Goal: Task Accomplishment & Management: Manage account settings

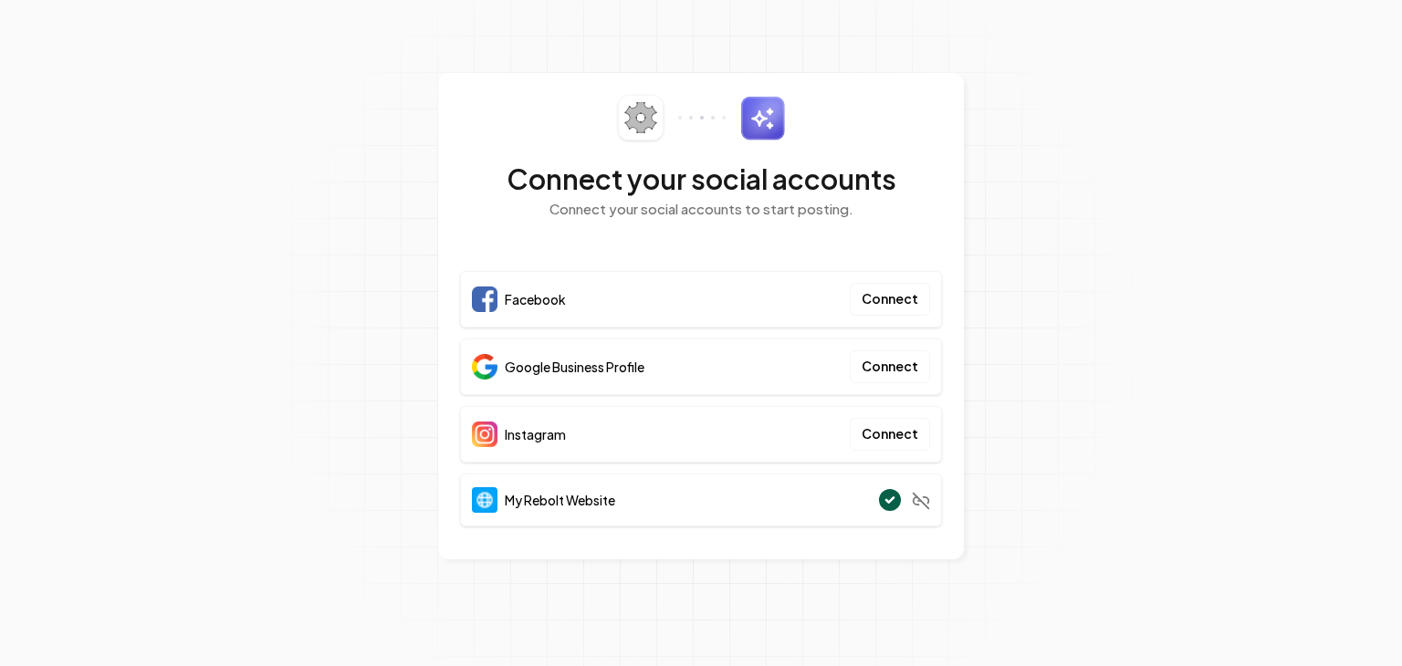
click at [1054, 298] on section "Connect your social accounts Connect your social accounts to start posting. Fac…" at bounding box center [701, 333] width 1402 height 666
click at [880, 300] on button "Connect" at bounding box center [890, 299] width 80 height 33
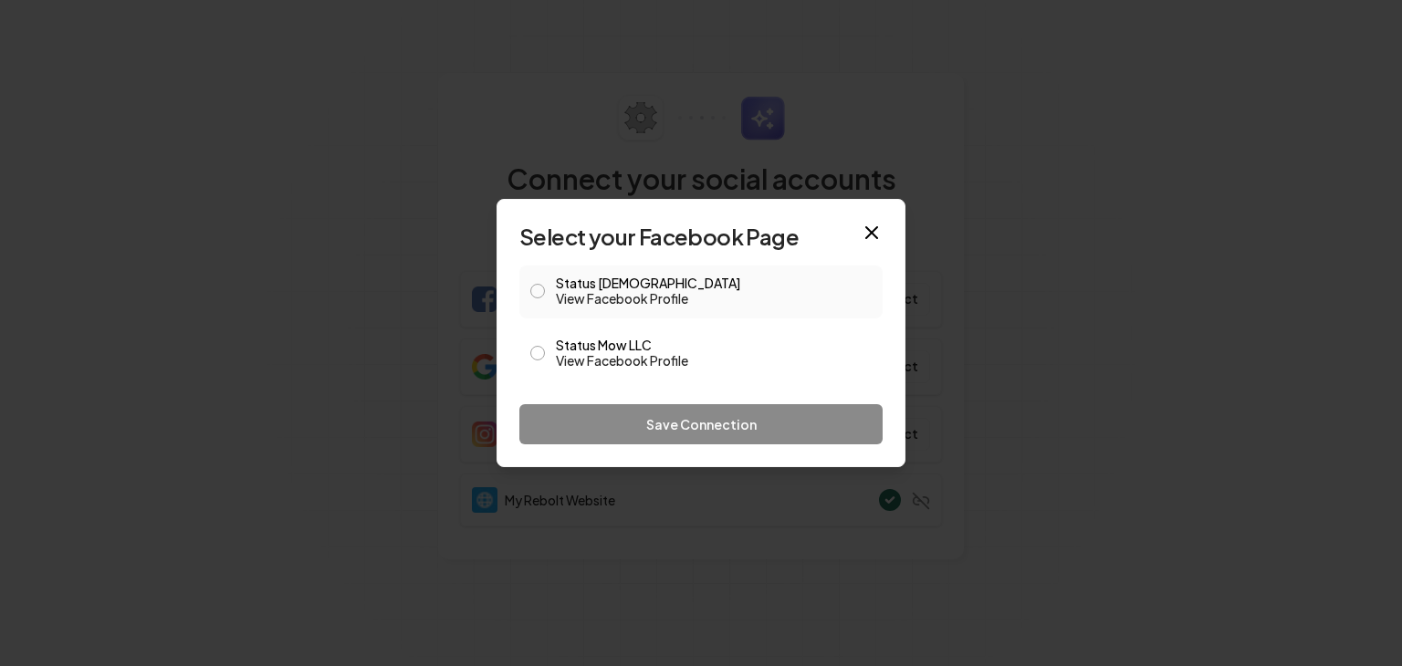
click at [544, 285] on span at bounding box center [537, 292] width 15 height 22
click at [533, 357] on button "Status Mow LLC View Facebook Profile" at bounding box center [537, 353] width 15 height 15
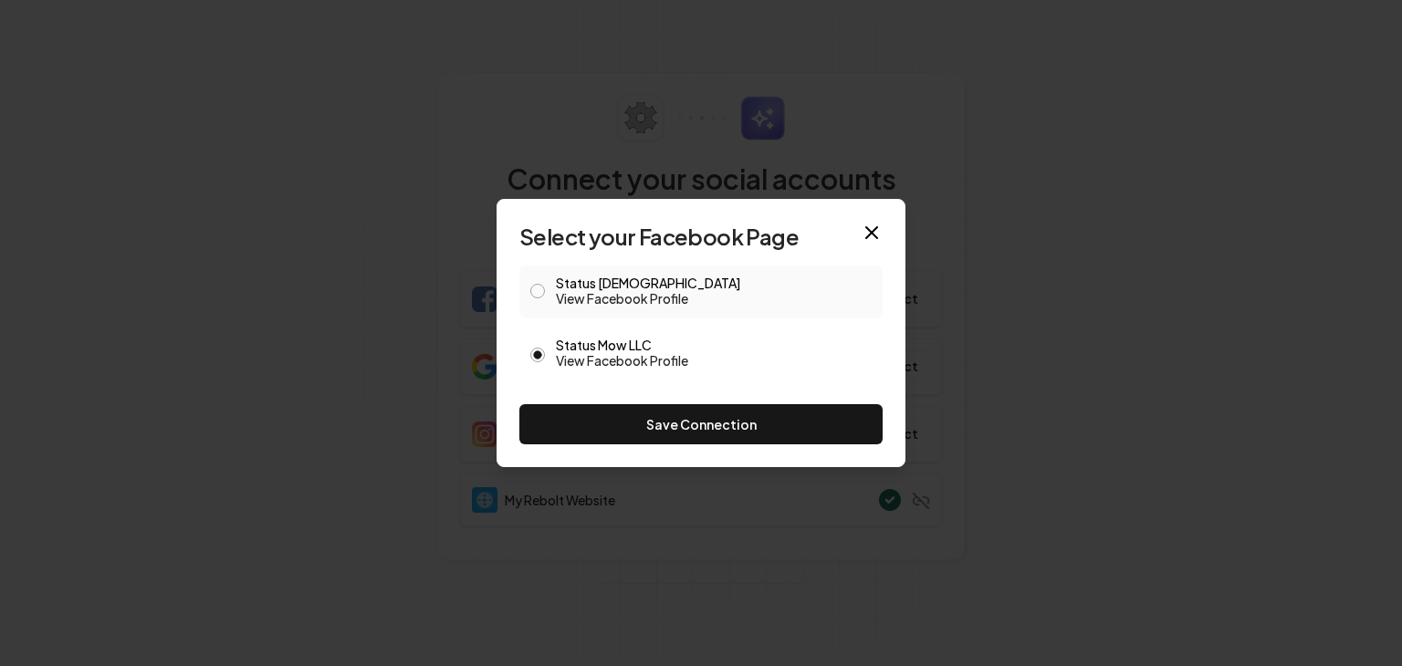
click at [537, 289] on button "Status Mow View Facebook Profile" at bounding box center [537, 291] width 15 height 15
click at [539, 359] on button "Status Mow LLC View Facebook Profile" at bounding box center [537, 353] width 15 height 15
click at [537, 284] on button "Status Mow View Facebook Profile" at bounding box center [537, 291] width 15 height 15
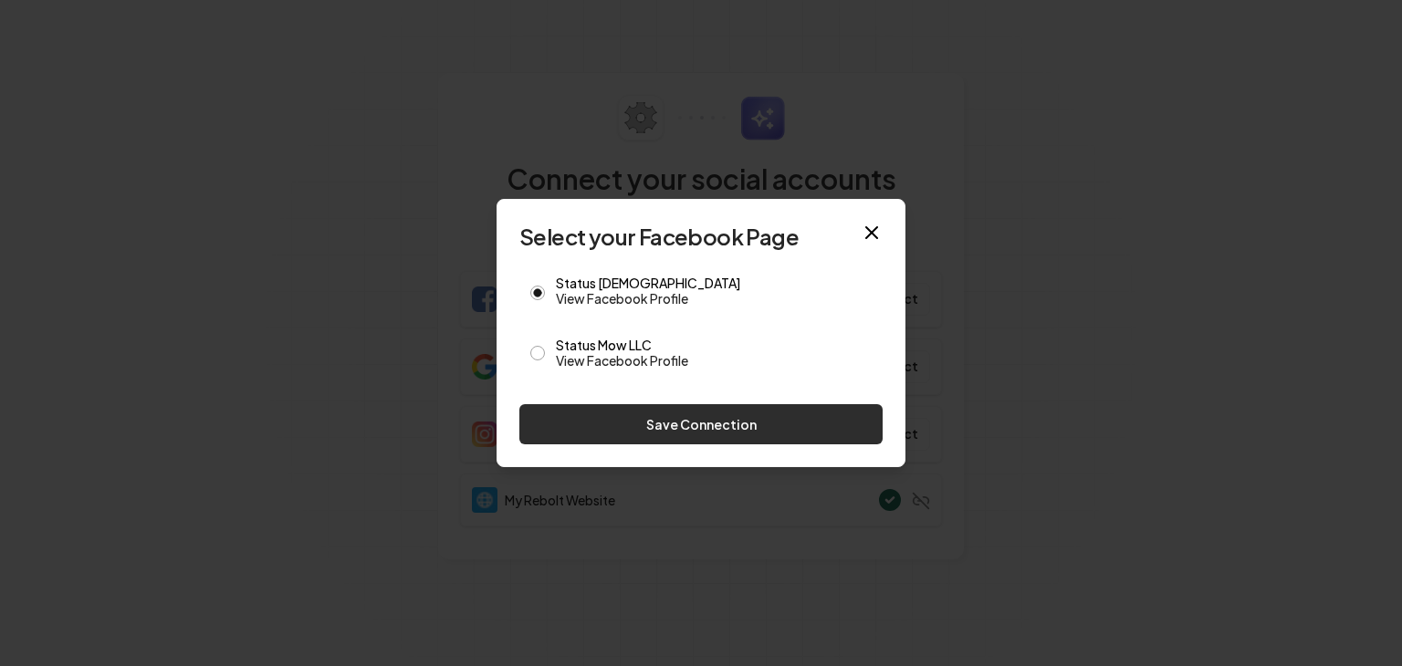
click at [625, 425] on button "Save Connection" at bounding box center [700, 424] width 363 height 40
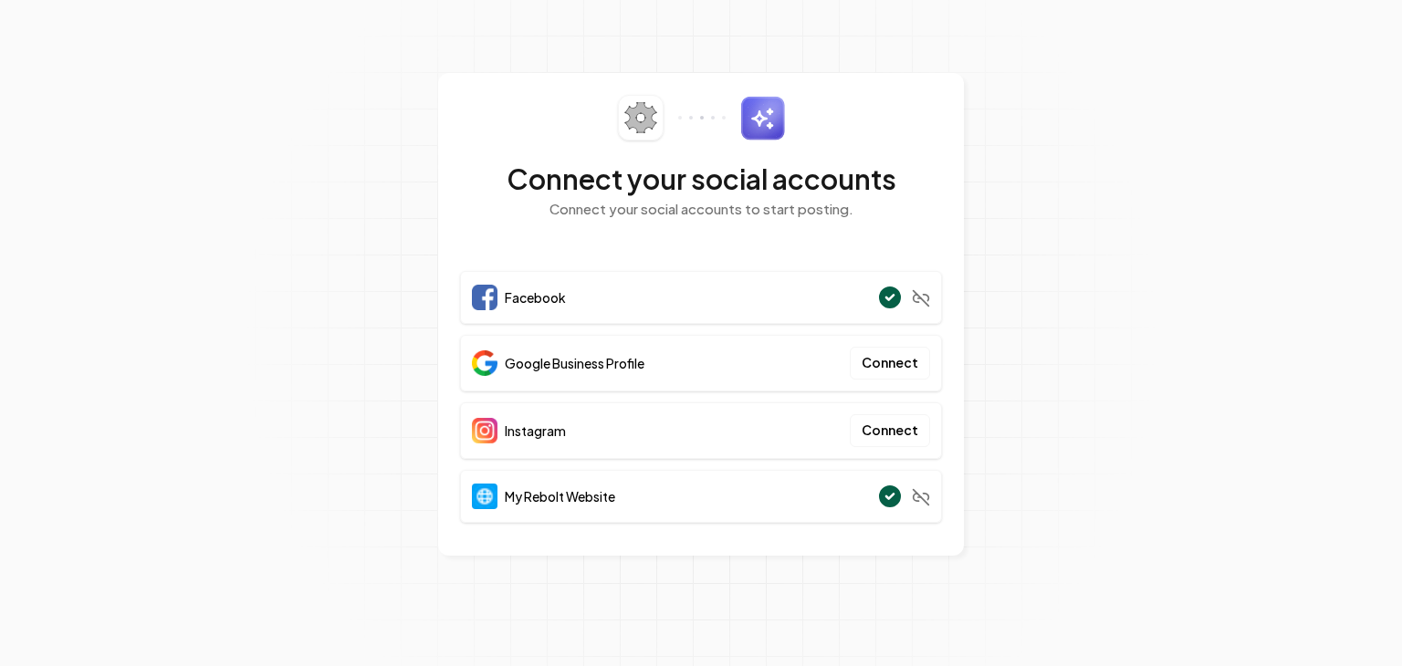
click at [625, 425] on div "Instagram Connect" at bounding box center [701, 431] width 482 height 57
click at [882, 366] on button "Connect" at bounding box center [890, 363] width 80 height 33
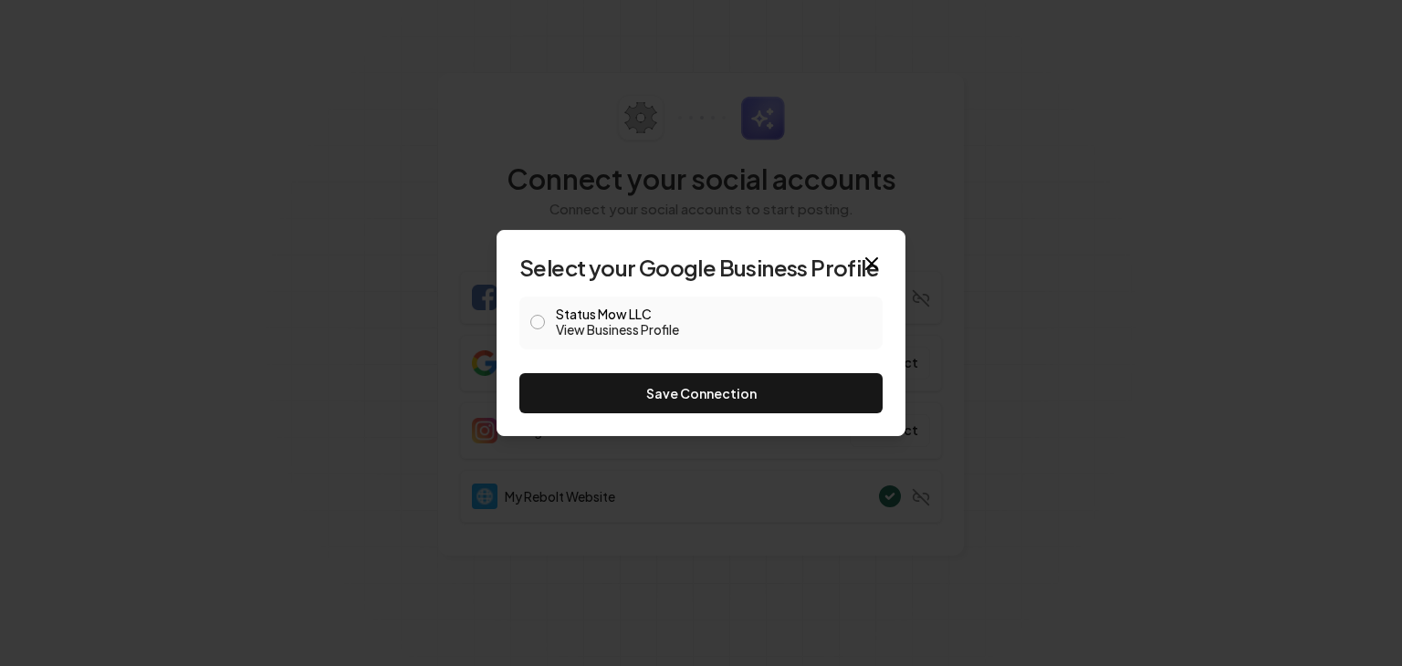
click at [543, 322] on button "Status Mow LLC View Business Profile" at bounding box center [537, 322] width 15 height 15
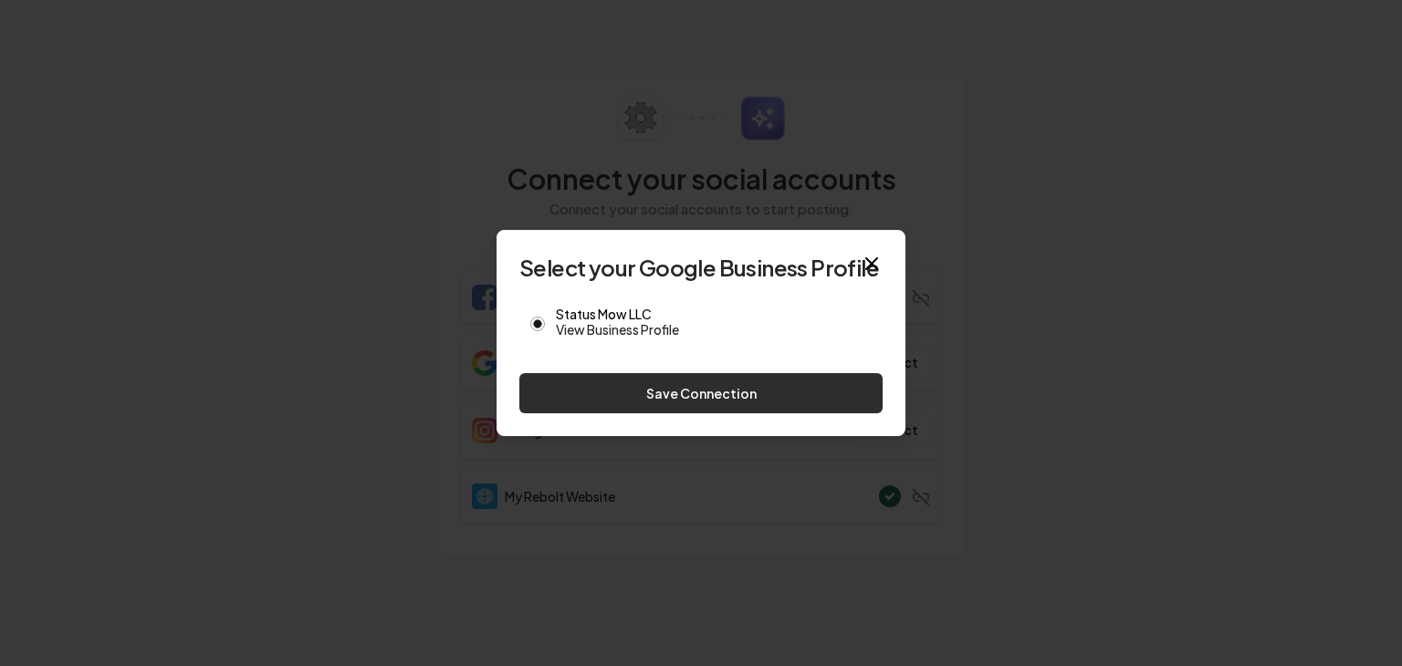
click at [617, 384] on button "Save Connection" at bounding box center [700, 393] width 363 height 40
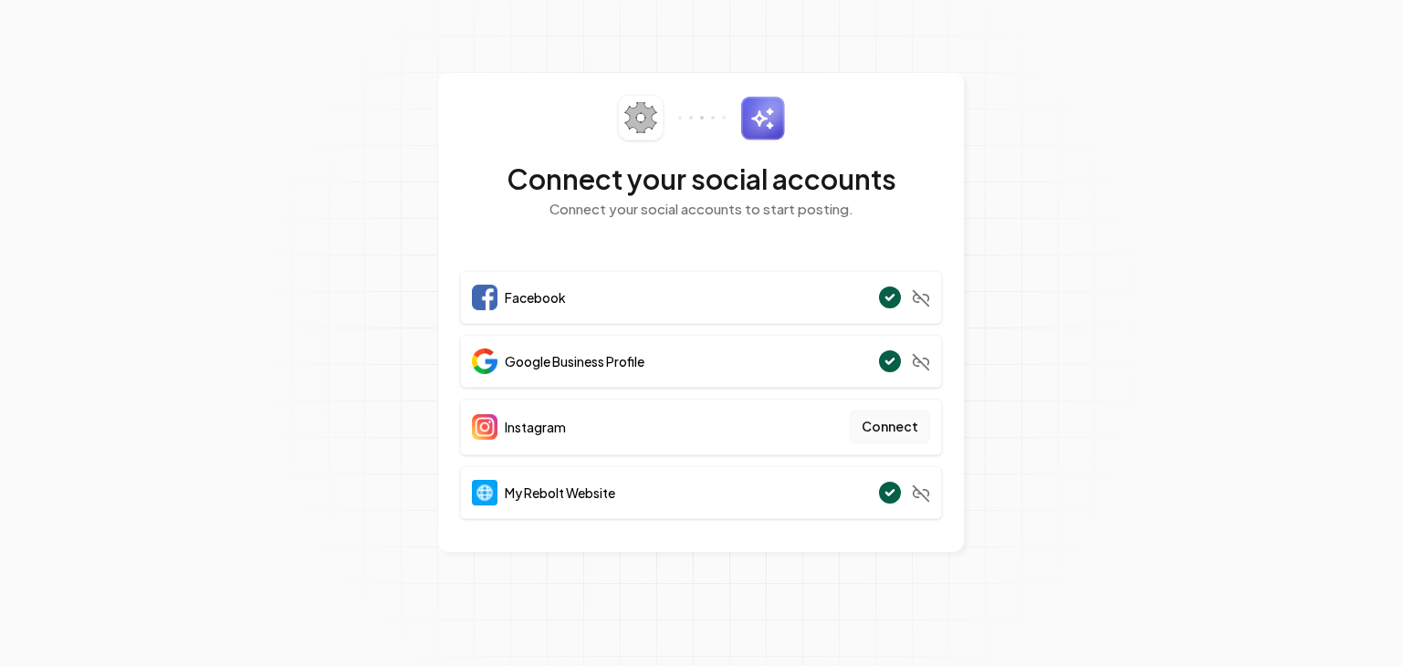
click at [890, 435] on button "Connect" at bounding box center [890, 427] width 80 height 33
click at [905, 428] on button "Connect" at bounding box center [890, 427] width 80 height 33
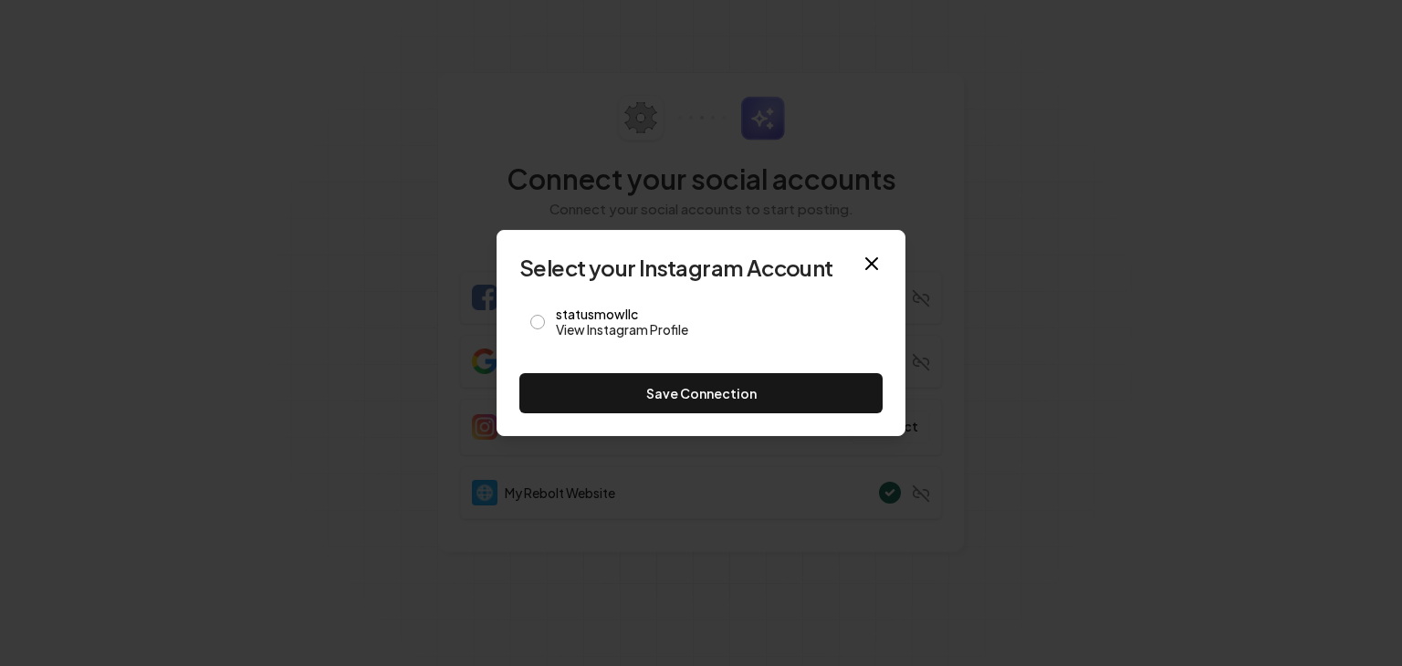
click at [250, 344] on div at bounding box center [701, 333] width 1402 height 666
click at [538, 319] on button "statusmowllc View Instagram Profile" at bounding box center [537, 322] width 15 height 15
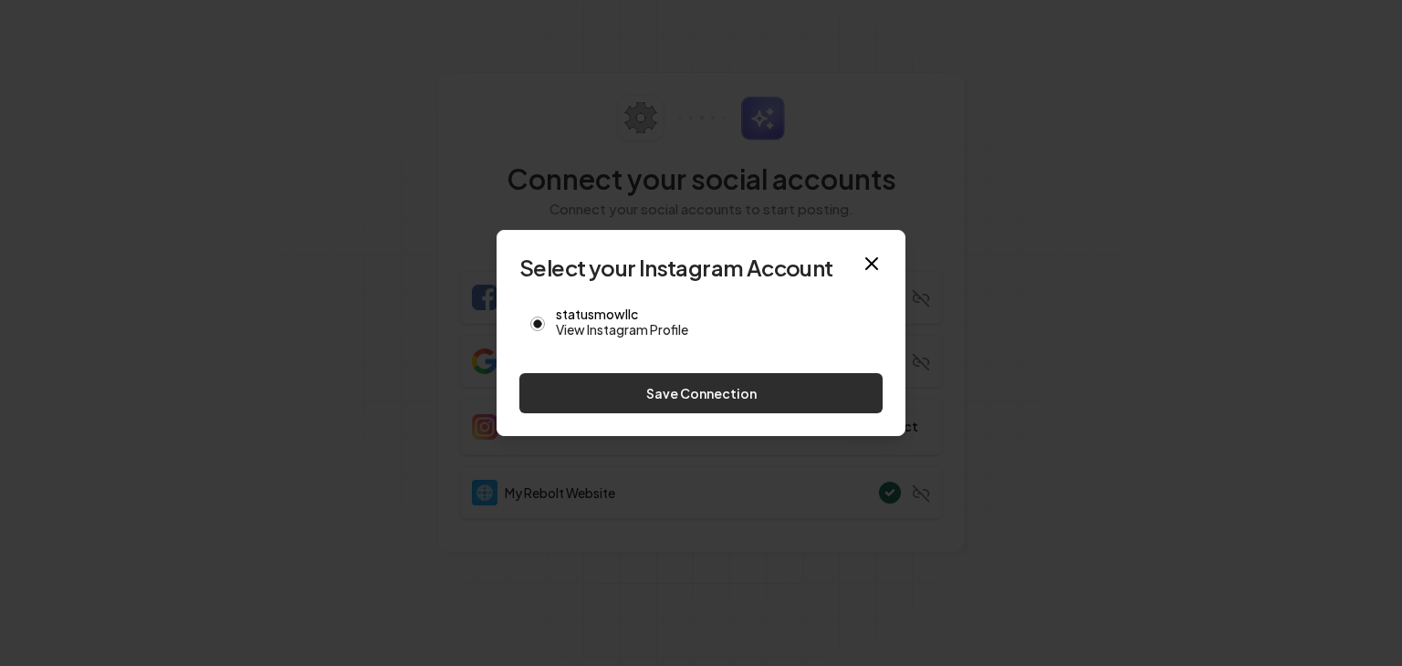
click at [588, 395] on button "Save Connection" at bounding box center [700, 393] width 363 height 40
